Goal: Task Accomplishment & Management: Manage account settings

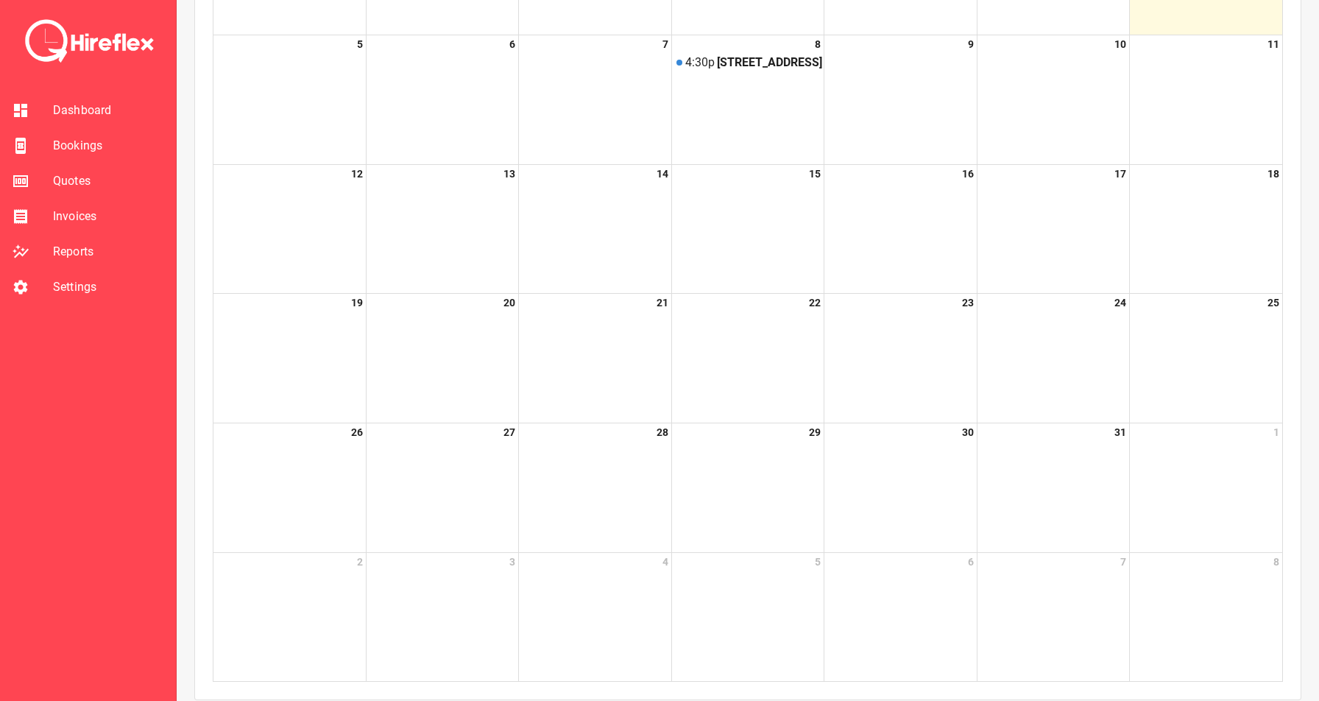
scroll to position [135, 0]
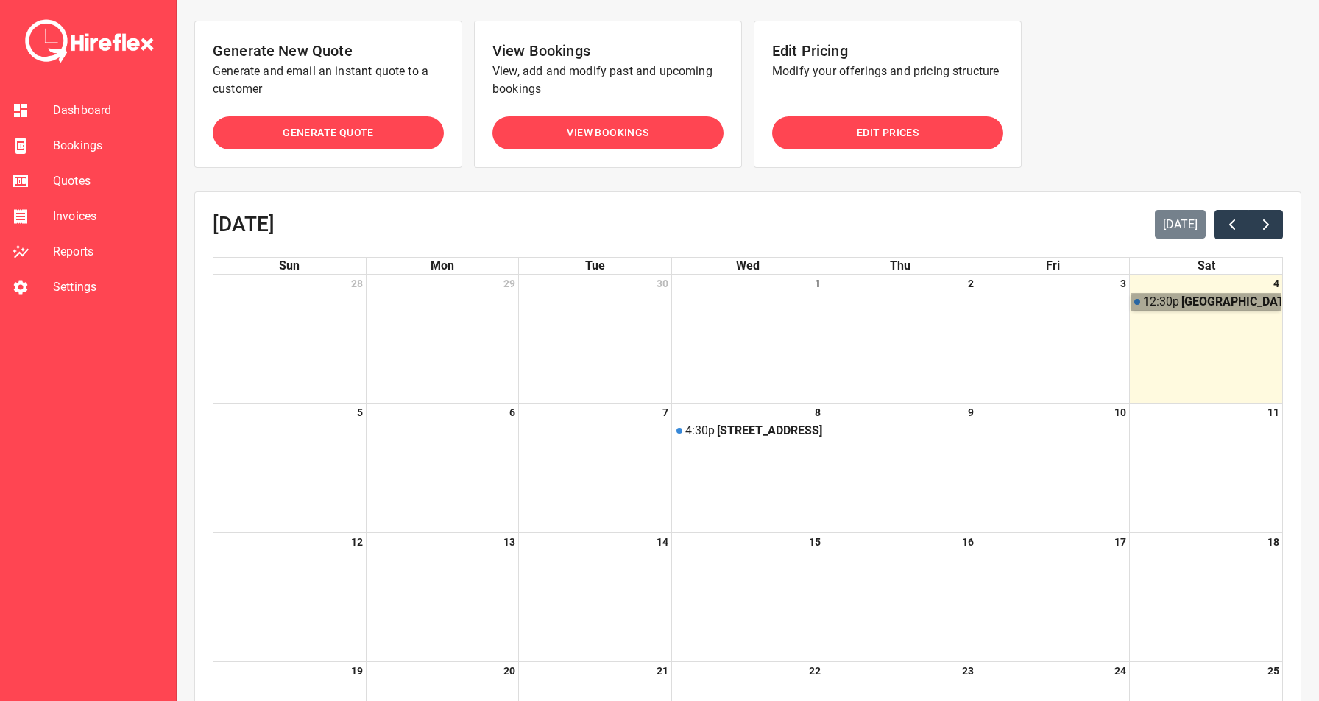
click at [1179, 297] on link "12:30p Caber Park, Clackmannan Road, Winston Hills NSW, Australia" at bounding box center [1205, 302] width 149 height 16
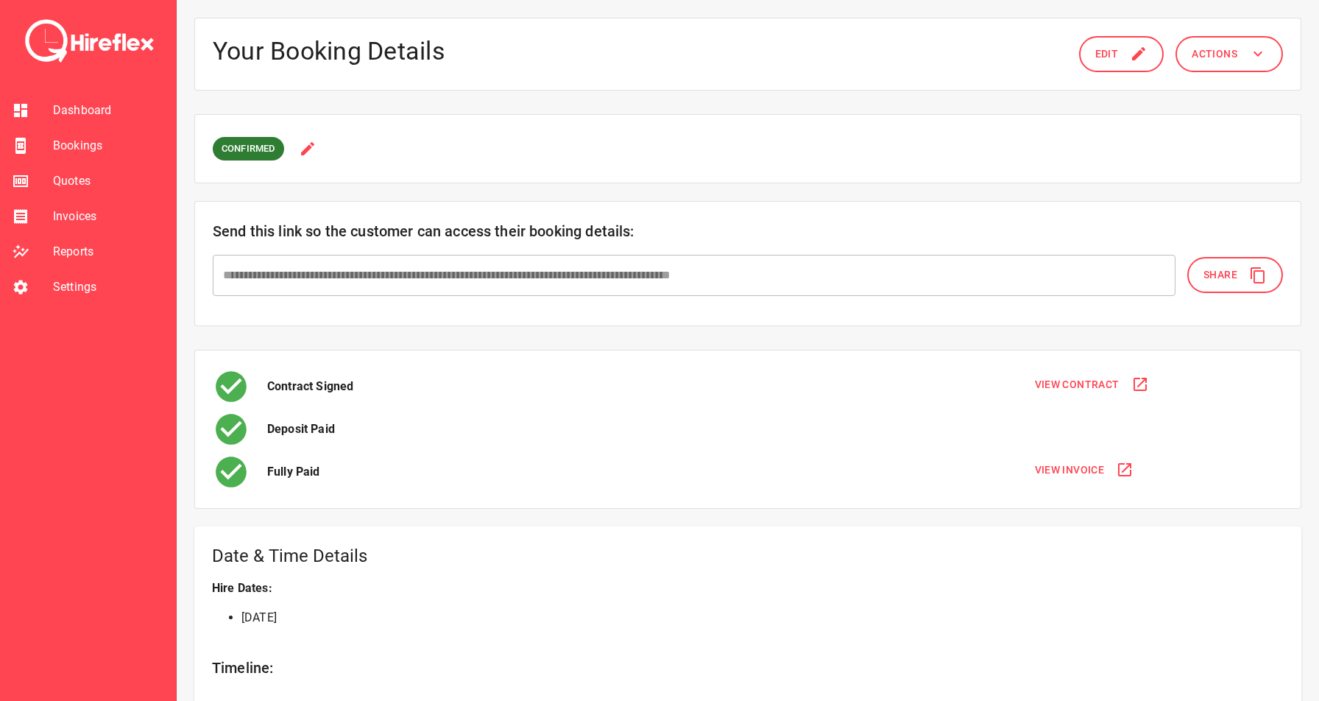
click at [1254, 278] on icon at bounding box center [1257, 275] width 14 height 16
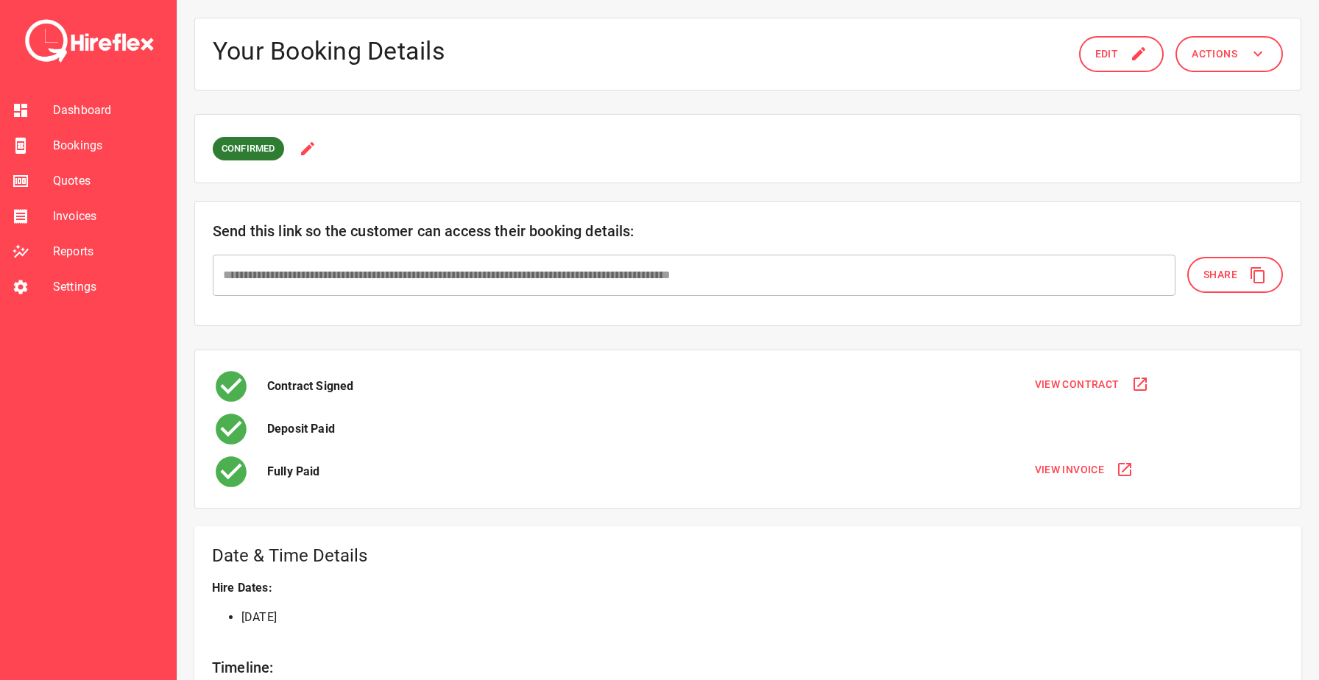
click at [771, 230] on h6 "Send this link so the customer can access their booking details:" at bounding box center [748, 231] width 1070 height 24
click at [69, 280] on span "Settings" at bounding box center [108, 287] width 111 height 18
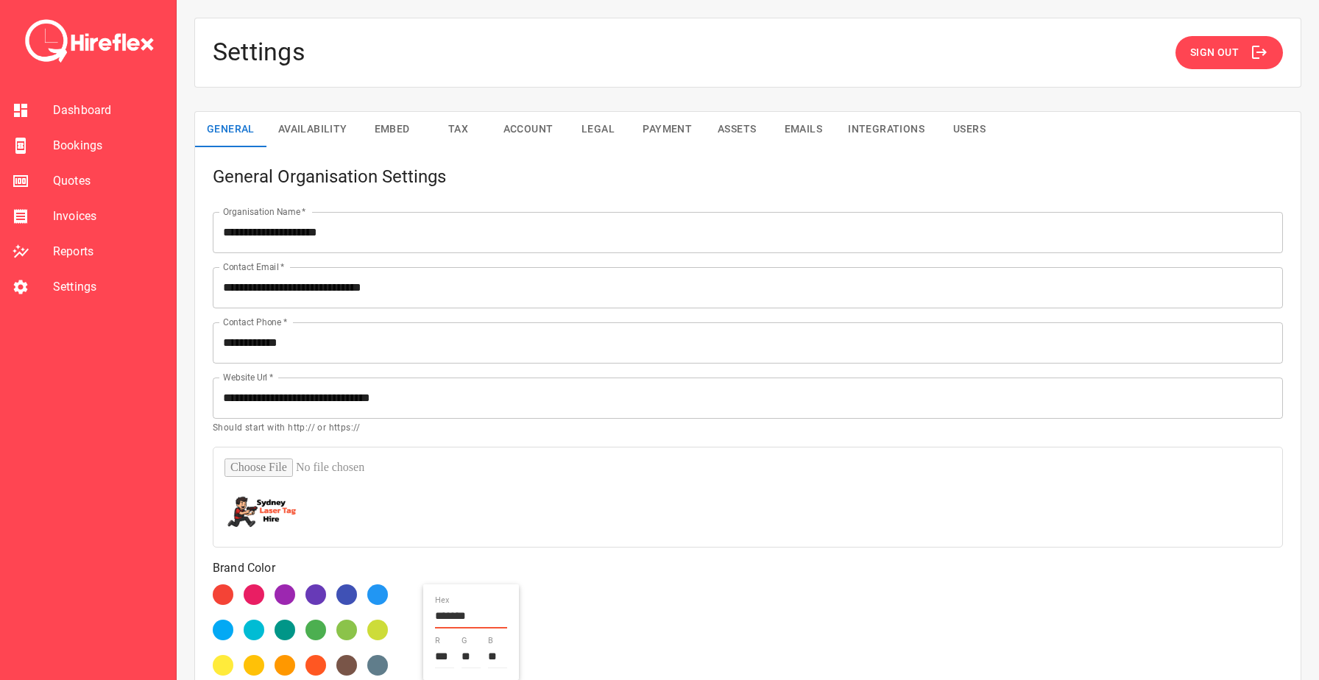
type input "**********"
click at [385, 128] on button "Embed" at bounding box center [392, 129] width 66 height 35
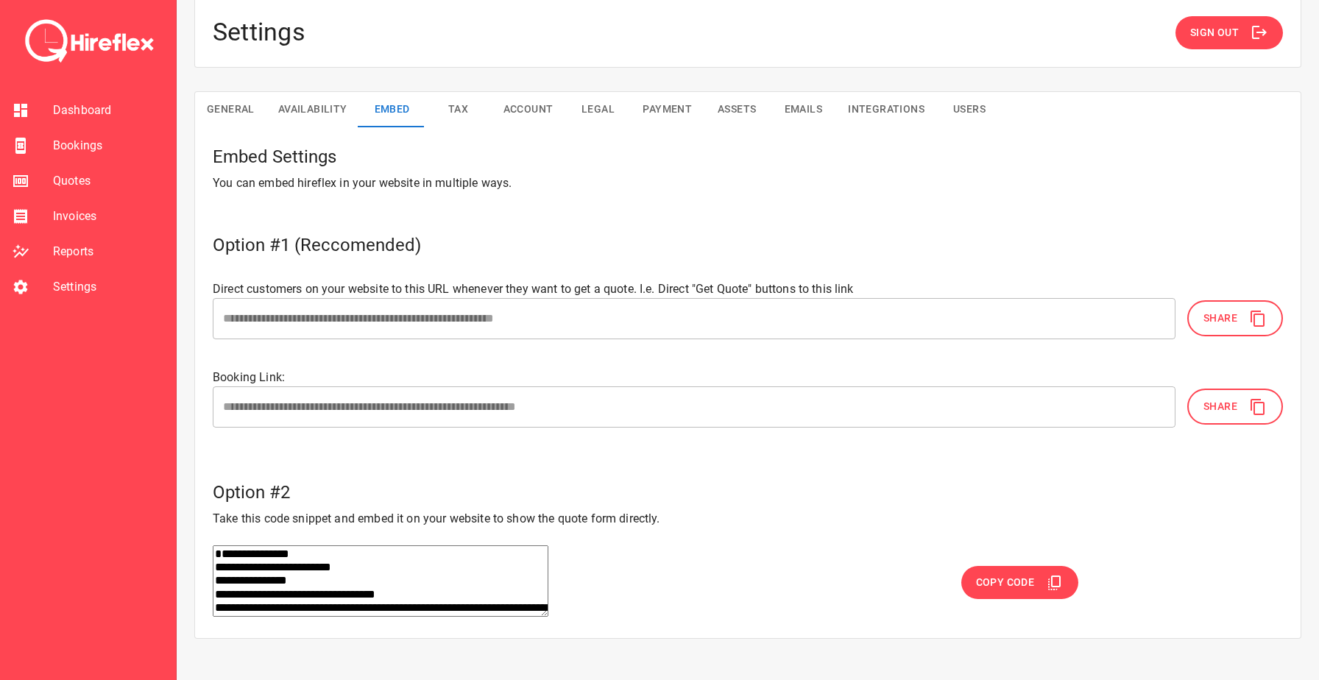
scroll to position [19, 0]
click at [445, 129] on div "Embed Settings You can embed hireflex in your website in multiple ways." at bounding box center [739, 160] width 1088 height 65
click at [609, 113] on button "Legal" at bounding box center [597, 110] width 66 height 35
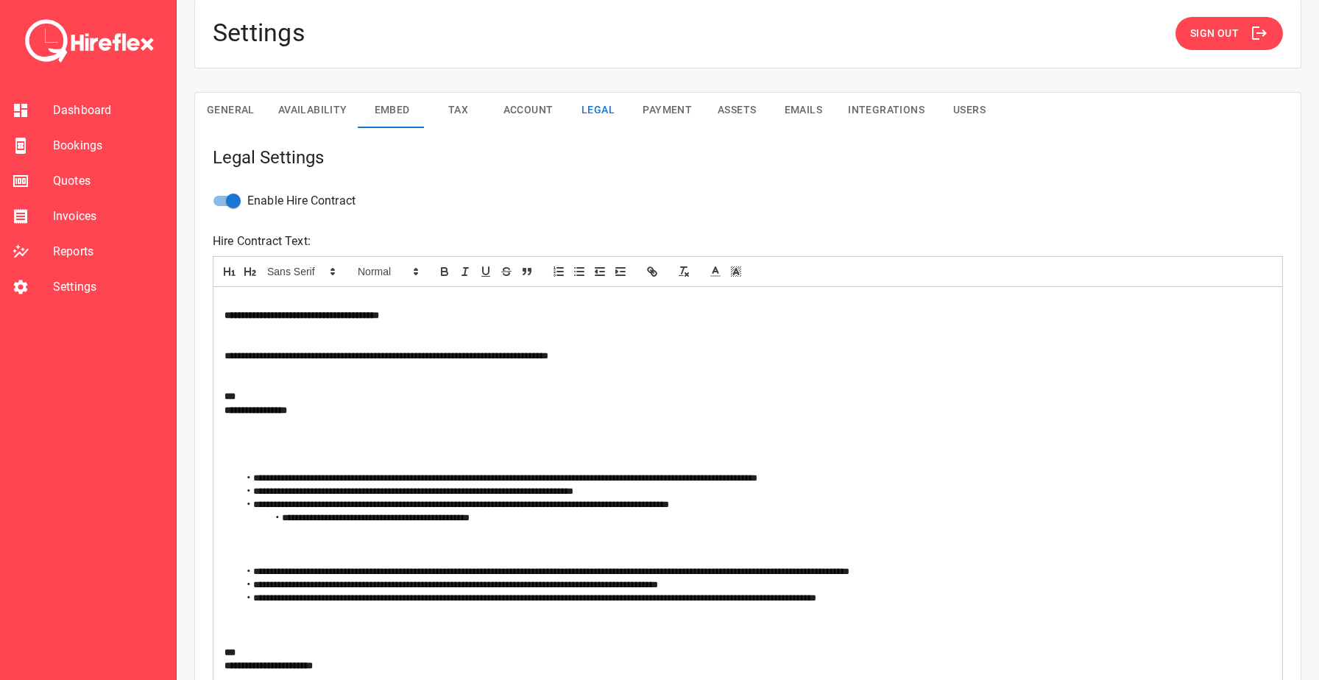
scroll to position [0, 0]
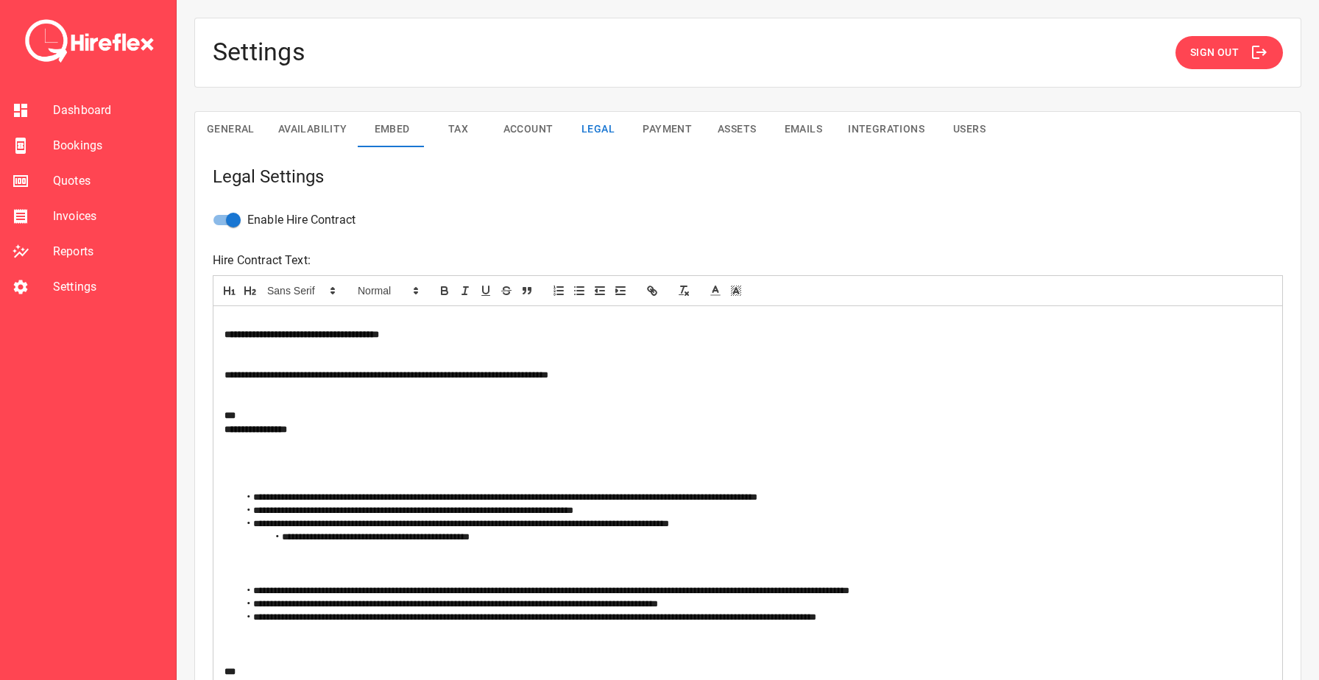
click at [670, 127] on button "Payment" at bounding box center [667, 129] width 73 height 35
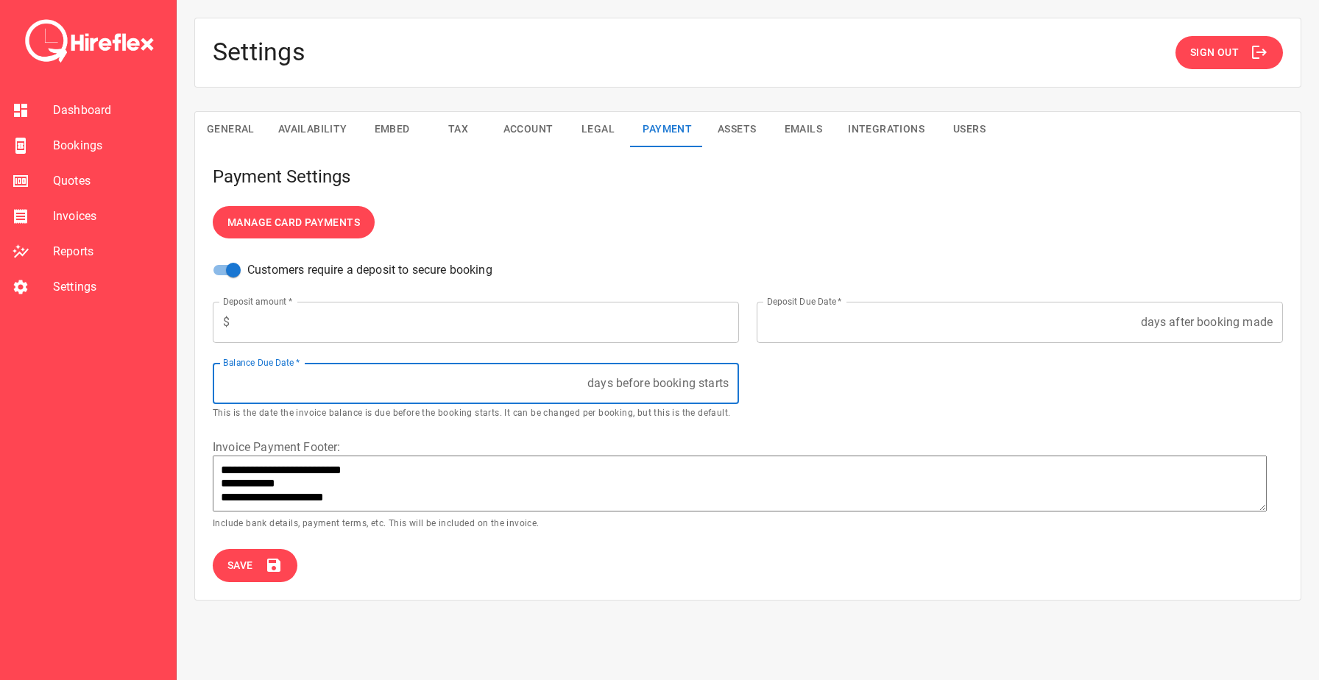
drag, startPoint x: 292, startPoint y: 385, endPoint x: 194, endPoint y: 380, distance: 98.0
click at [194, 380] on div "**********" at bounding box center [747, 355] width 1107 height 489
type input "*"
type textarea "*"
click at [276, 563] on icon at bounding box center [273, 565] width 13 height 13
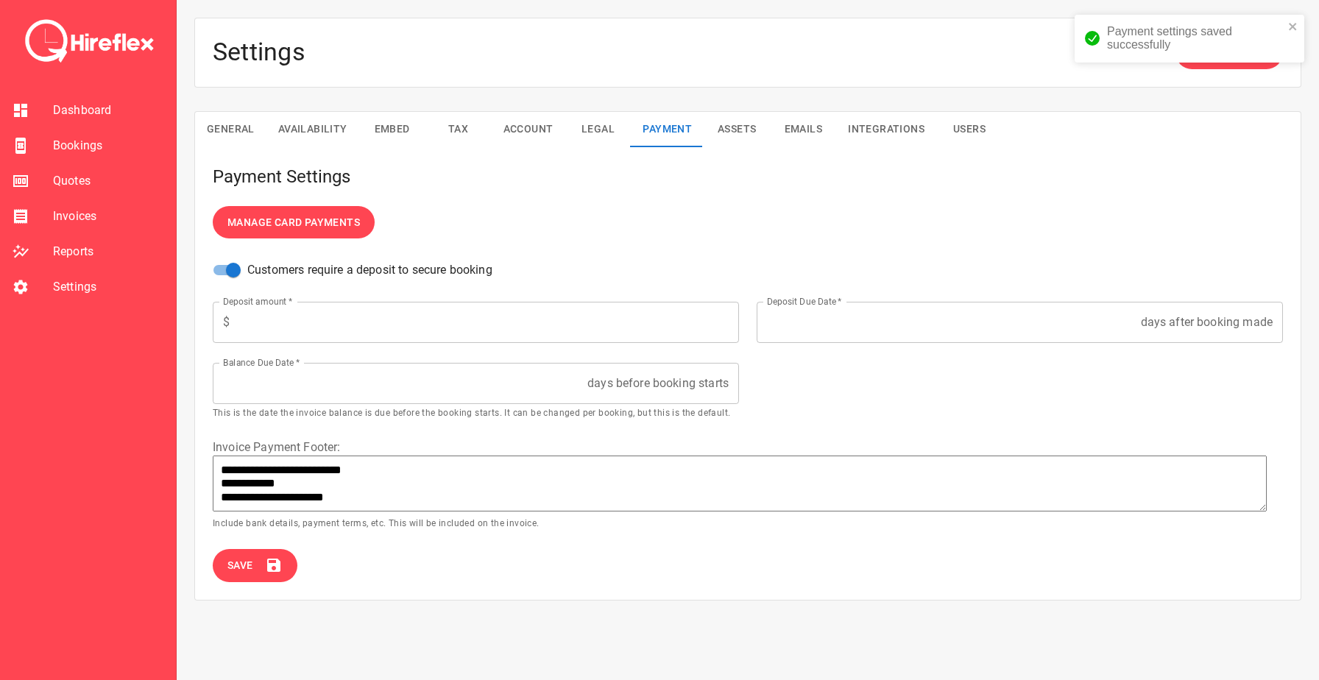
click at [742, 116] on button "Assets" at bounding box center [737, 129] width 66 height 35
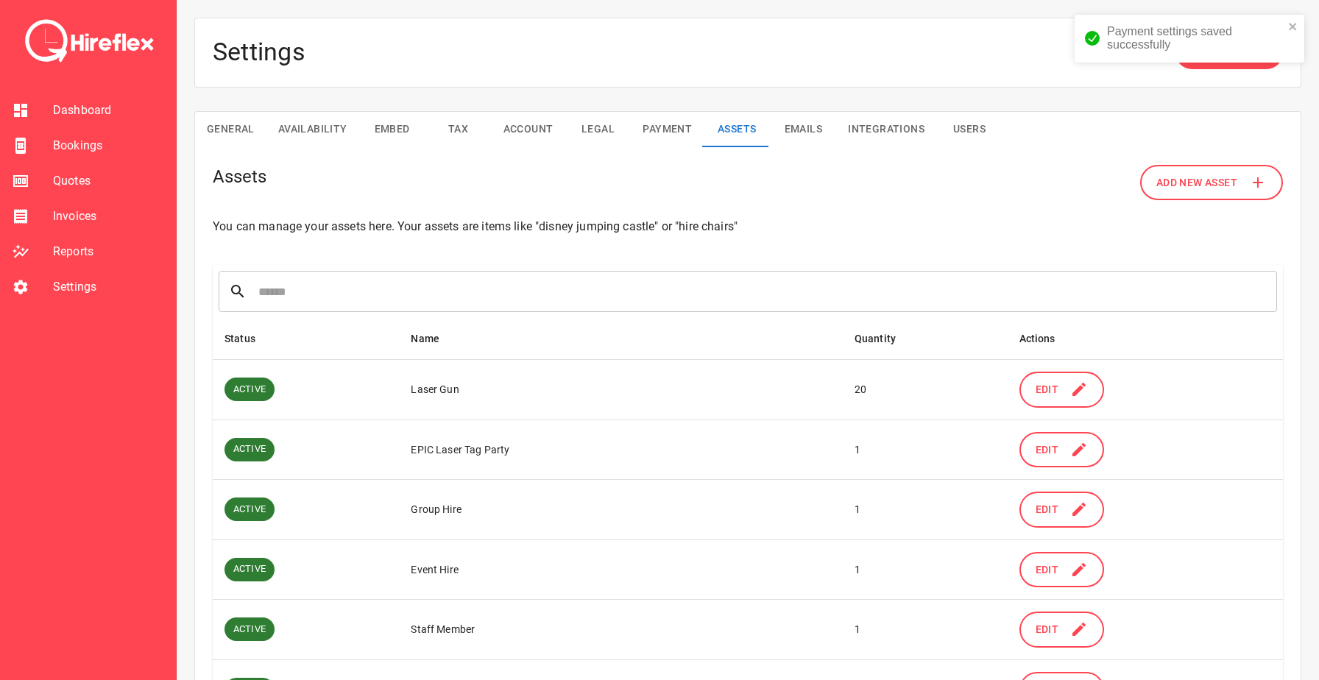
click at [819, 127] on button "Emails" at bounding box center [803, 129] width 66 height 35
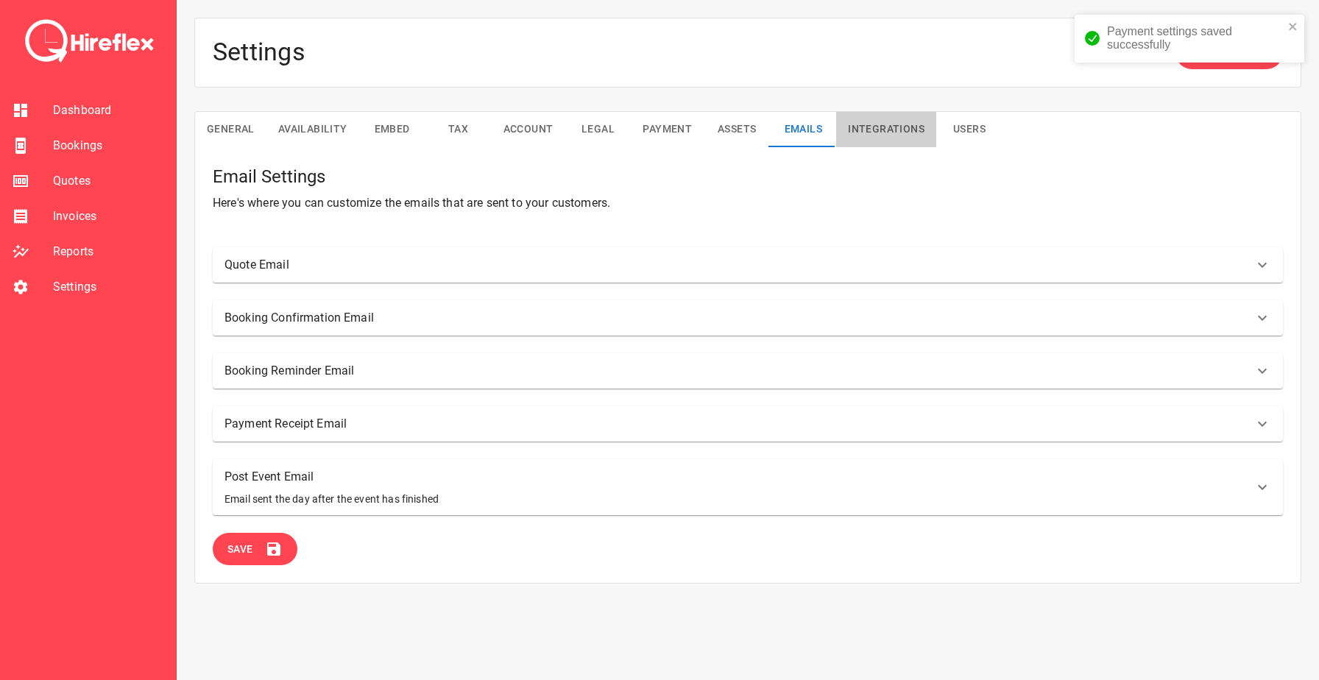
click at [875, 121] on button "Integrations" at bounding box center [886, 129] width 100 height 35
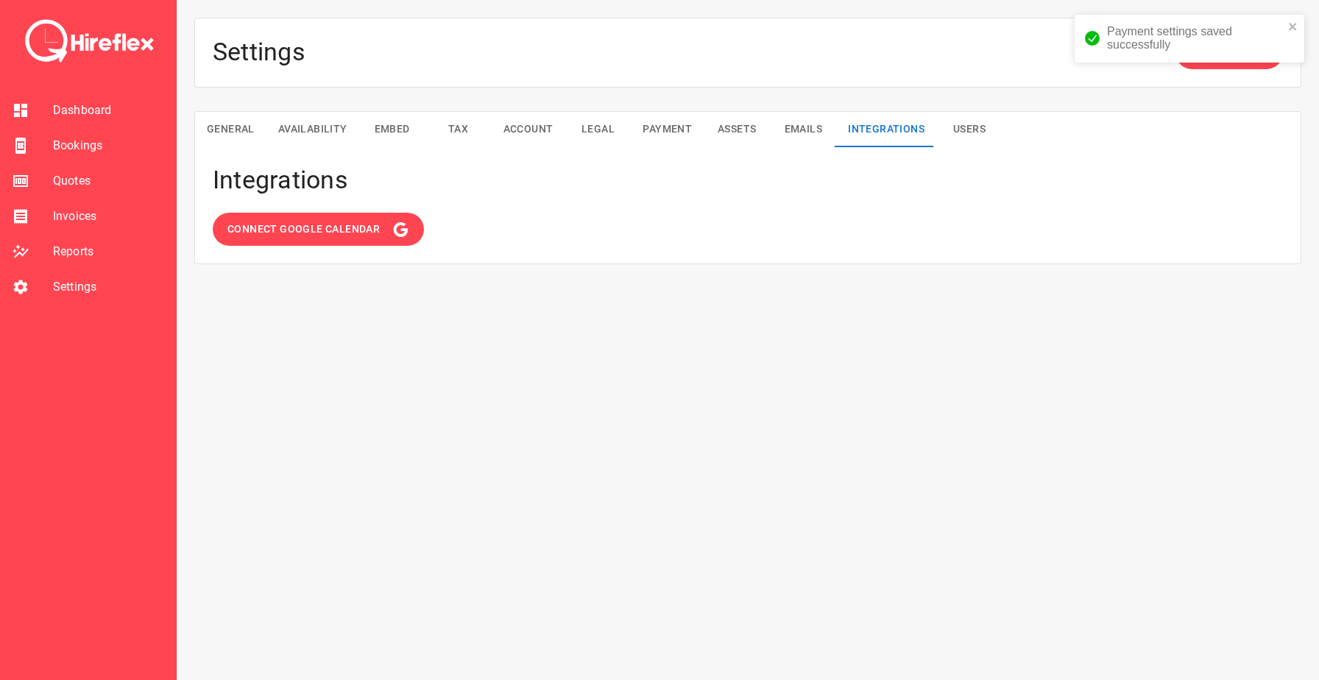
click at [974, 124] on button "Users" at bounding box center [969, 129] width 66 height 35
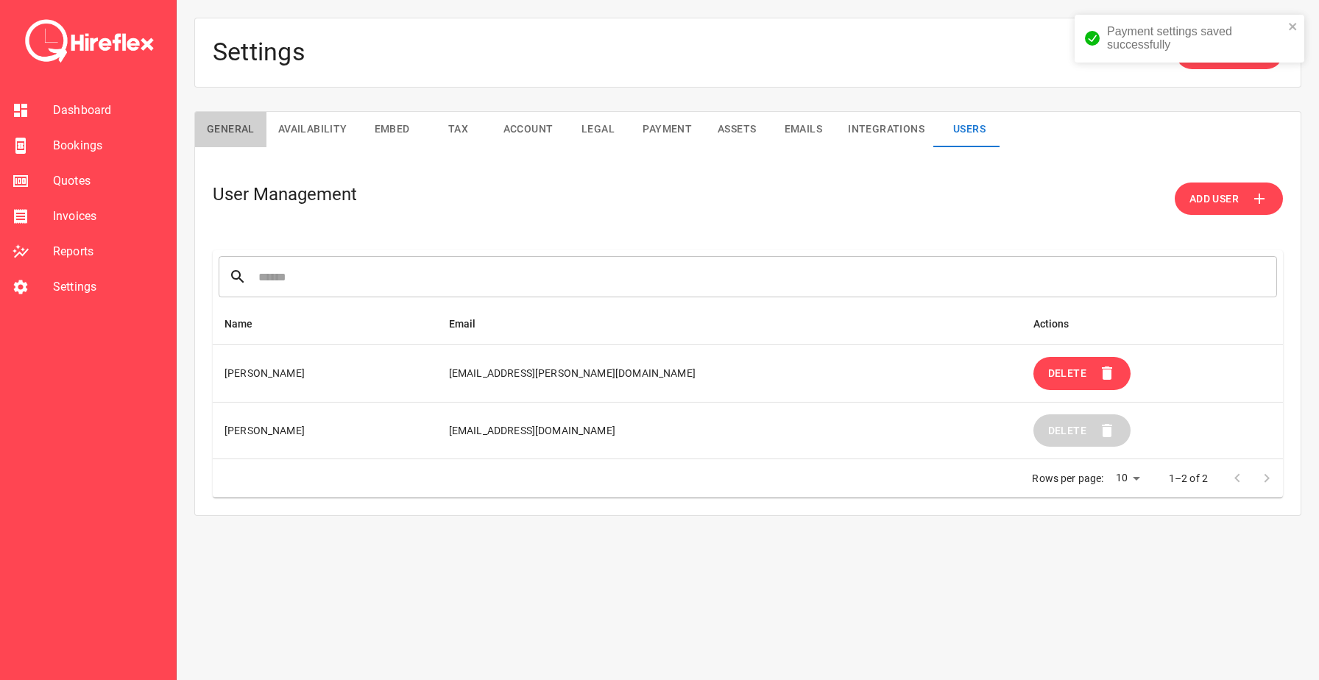
click at [239, 130] on button "General" at bounding box center [230, 129] width 71 height 35
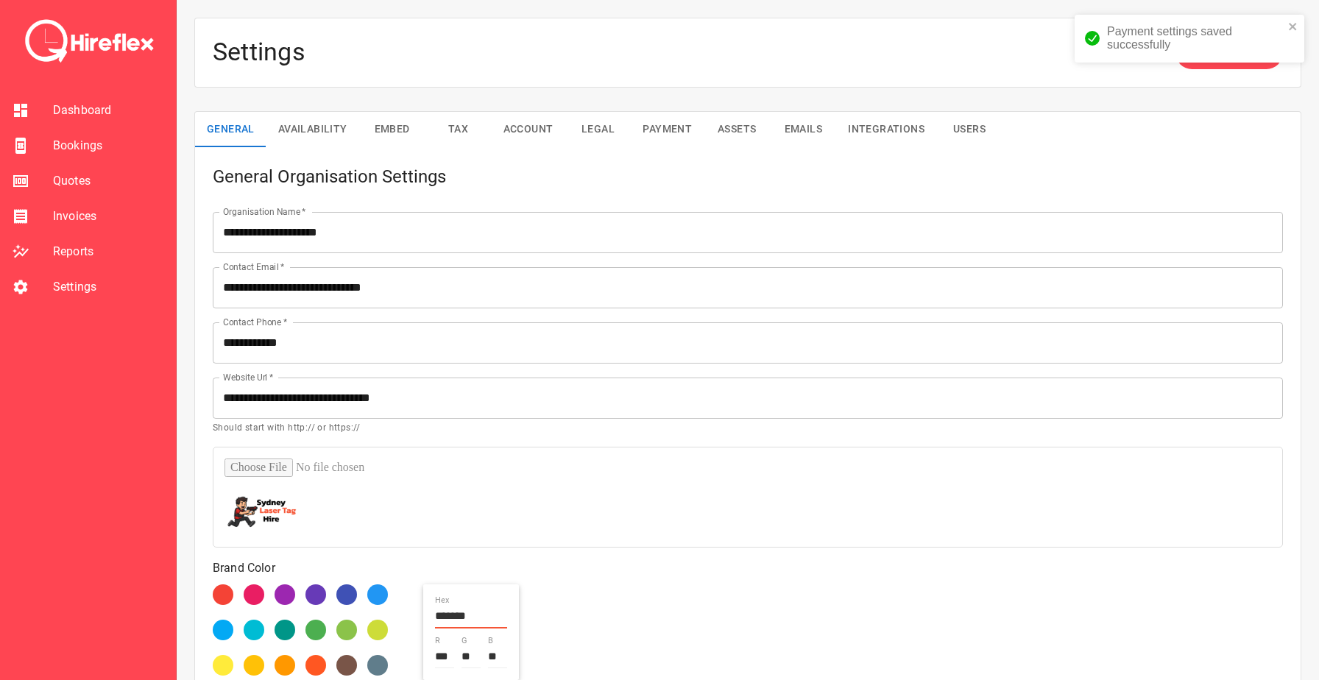
click at [862, 136] on button "Integrations" at bounding box center [886, 129] width 100 height 35
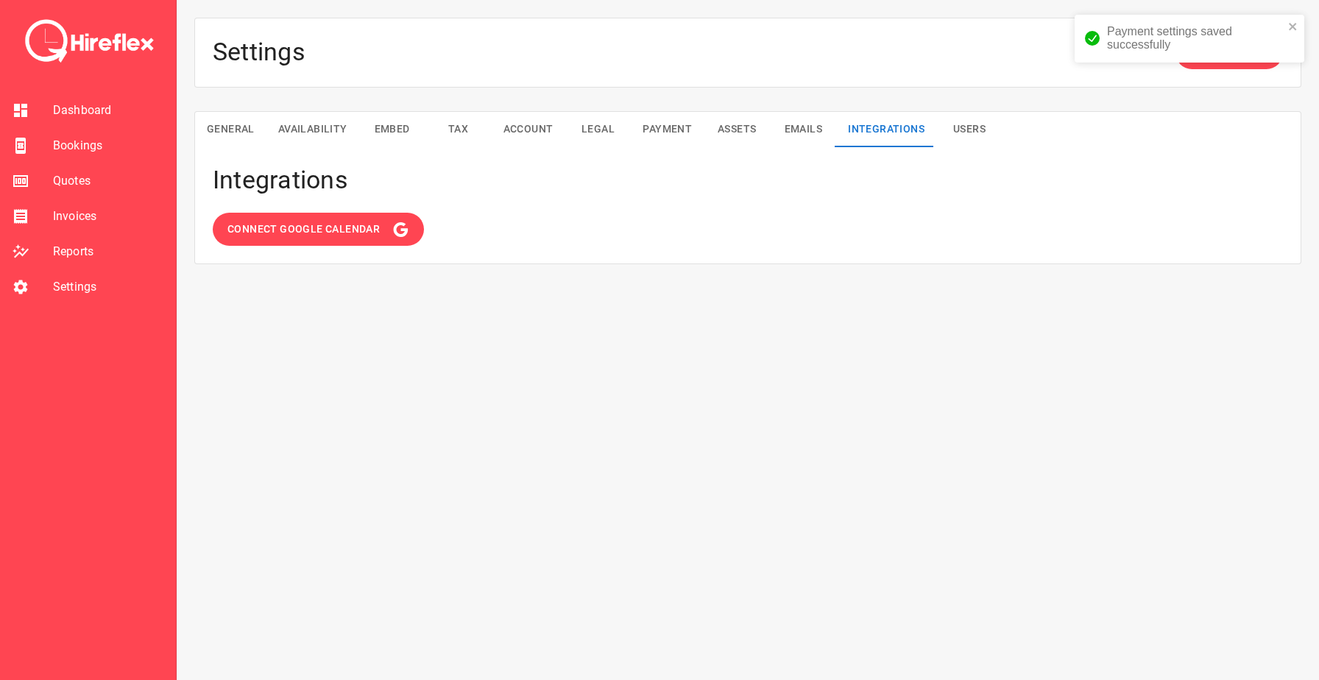
click at [726, 127] on button "Assets" at bounding box center [737, 129] width 66 height 35
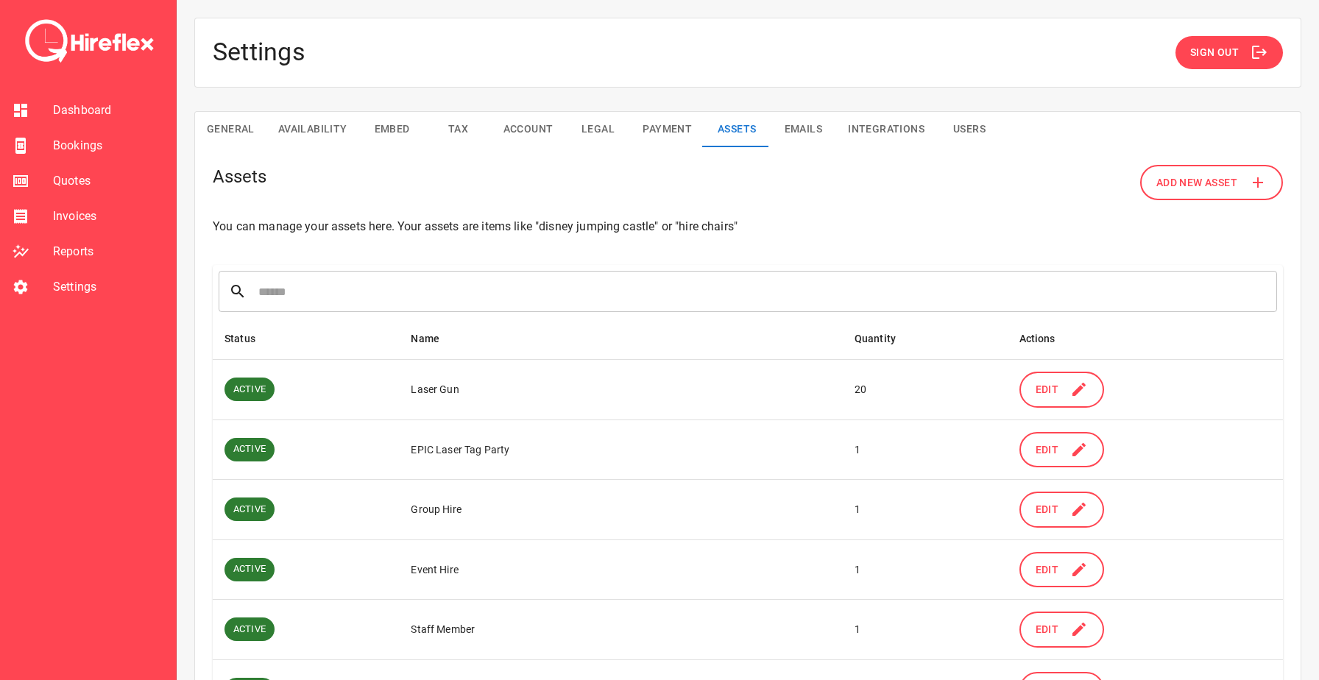
click at [56, 146] on span "Bookings" at bounding box center [108, 146] width 111 height 18
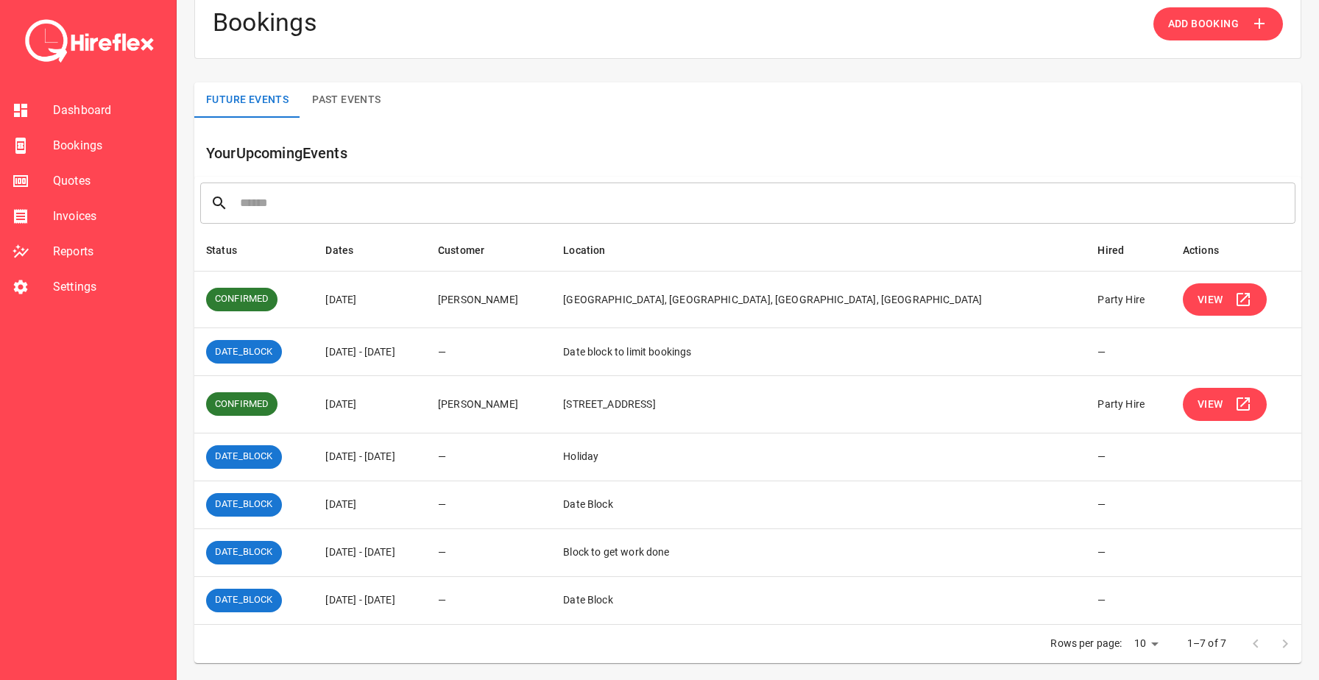
scroll to position [28, 0]
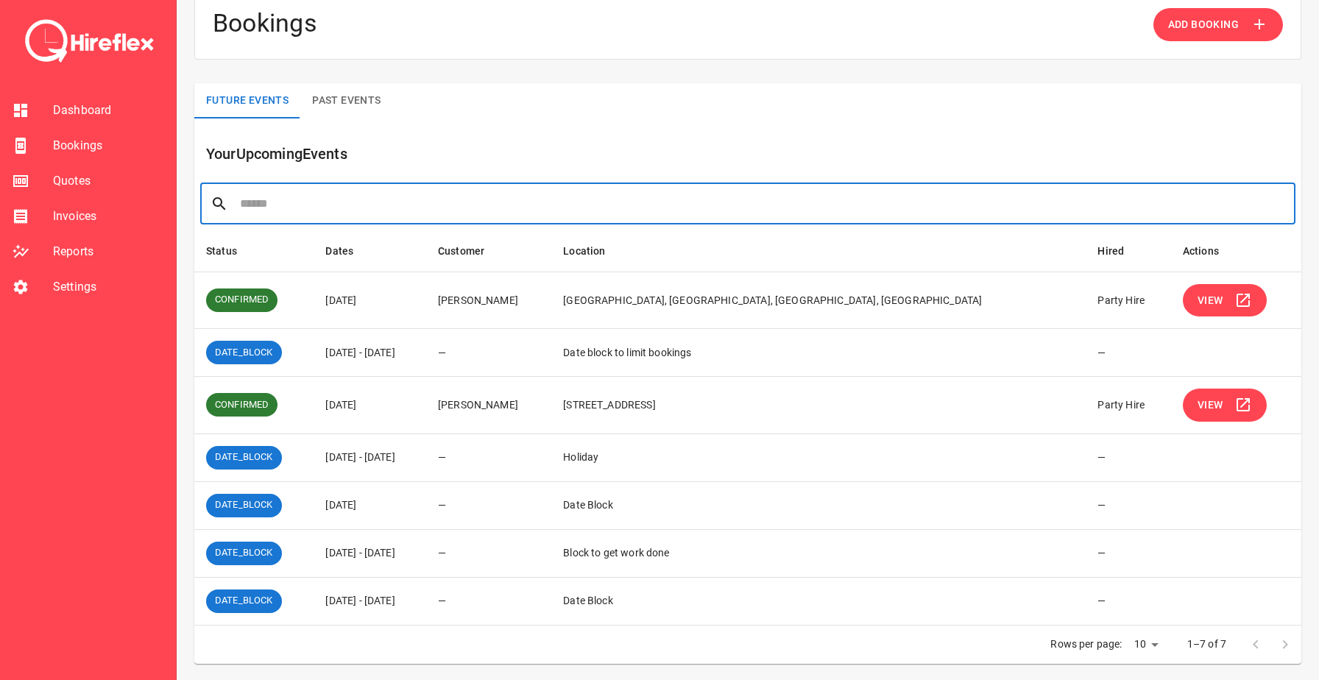
click at [428, 212] on input "text" at bounding box center [762, 203] width 1045 height 41
click at [456, 123] on div "Future Events Past Events Your Upcoming Events ​ Status Dates Customer Location…" at bounding box center [747, 373] width 1107 height 581
